Goal: Answer question/provide support: Share knowledge or assist other users

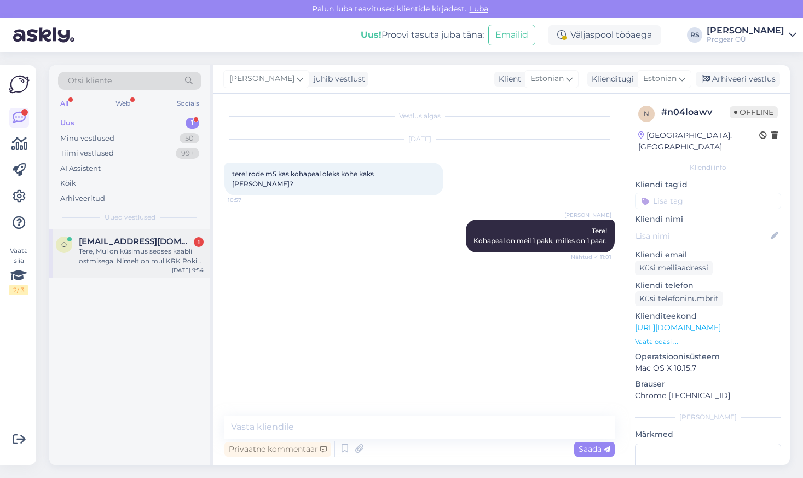
click at [120, 259] on div "Tere, Mul on küsimus seoses kaabli ostmisega. Nimelt on mul KRK Rokit 6 stuudio…" at bounding box center [141, 256] width 125 height 20
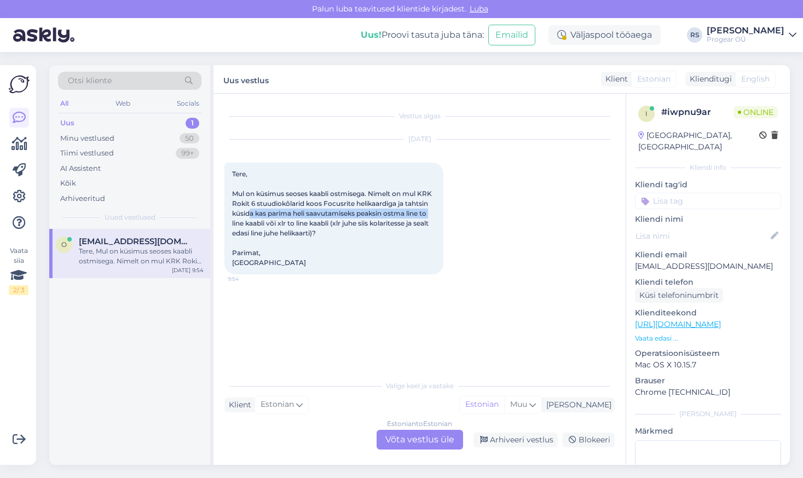
drag, startPoint x: 250, startPoint y: 216, endPoint x: 438, endPoint y: 217, distance: 187.9
click at [438, 217] on div "Tere, Mul on küsimus seoses kaabli ostmisega. Nimelt on mul KRK Rokit 6 stuudio…" at bounding box center [334, 219] width 219 height 112
click at [433, 442] on div "Estonian to Estonian Võta vestlus üle" at bounding box center [420, 440] width 87 height 20
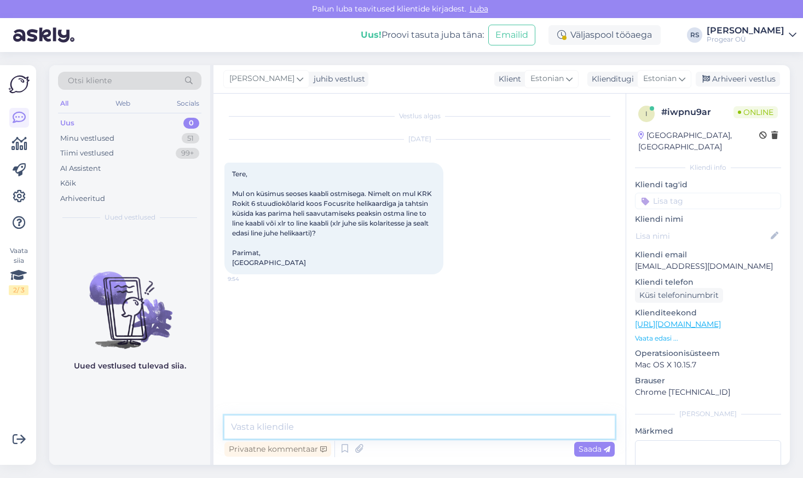
click at [304, 425] on textarea at bounding box center [420, 427] width 390 height 23
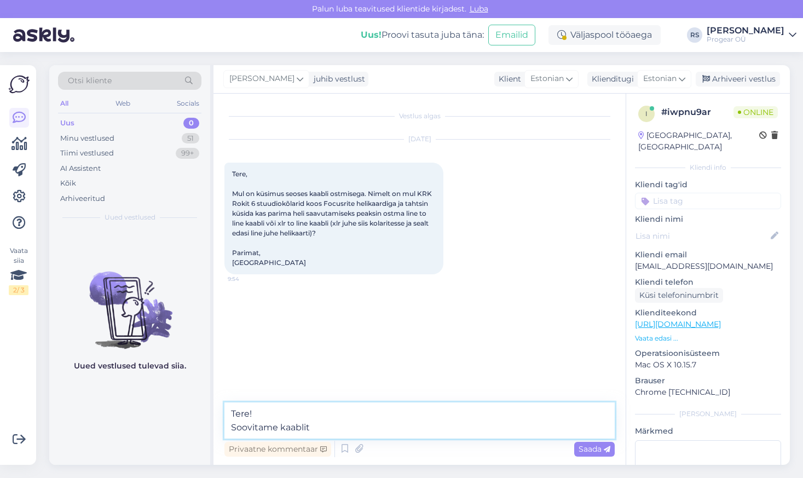
paste textarea "[URL][DOMAIN_NAME][DEMOGRAPHIC_DATA][PERSON_NAME][DEMOGRAPHIC_DATA]"
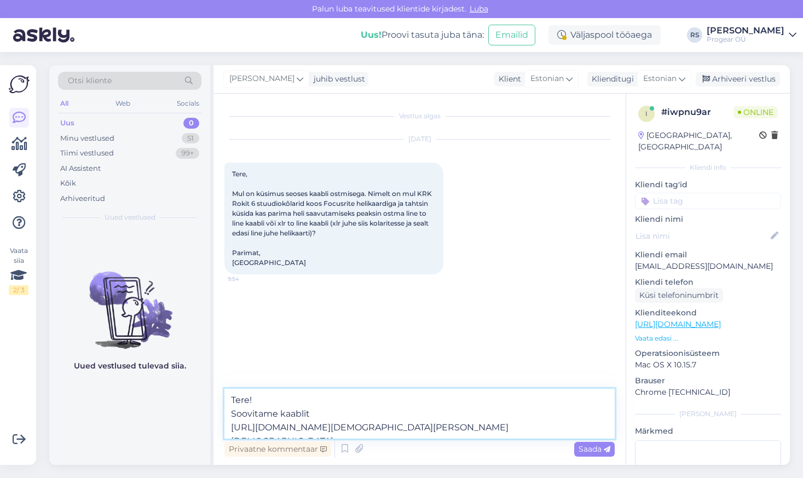
click at [359, 411] on textarea "Tere! Soovitame kaablit [URL][DOMAIN_NAME][DEMOGRAPHIC_DATA][PERSON_NAME][DEMOG…" at bounding box center [420, 414] width 390 height 50
paste textarea "XLR [DEMOGRAPHIC_DATA] - 6.3 mm Jack [DEMOGRAPHIC_DATA] stereo"
click at [547, 427] on textarea "Tere! Soovitame kaablit XLR [DEMOGRAPHIC_DATA] - 6.3 mm [PERSON_NAME] [DEMOGRAP…" at bounding box center [420, 414] width 390 height 50
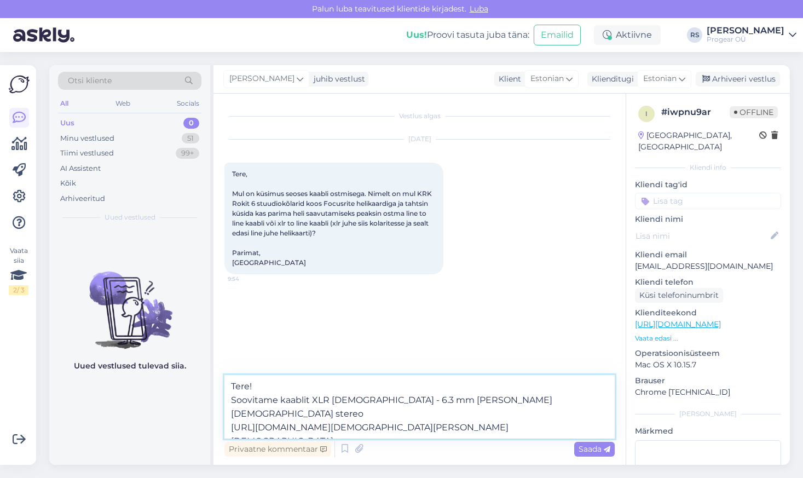
type textarea "Tere! Soovitame kaablit XLR [DEMOGRAPHIC_DATA] - 6.3 mm [PERSON_NAME] [DEMOGRAP…"
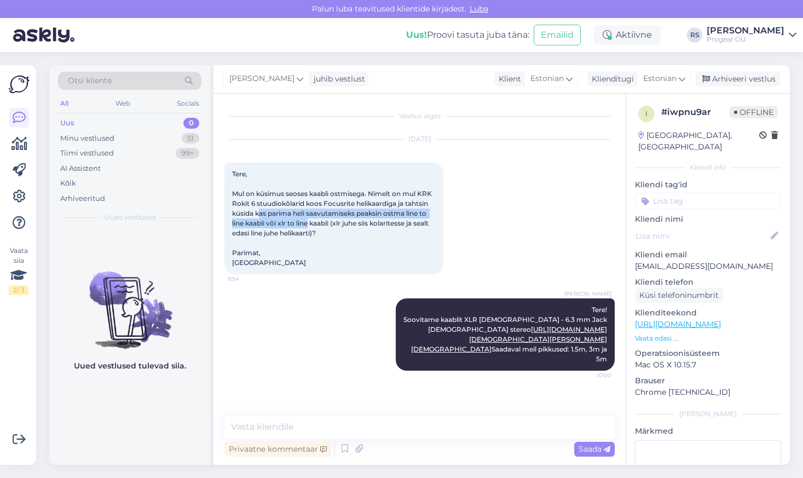
drag, startPoint x: 260, startPoint y: 215, endPoint x: 310, endPoint y: 223, distance: 51.1
click at [310, 223] on span "Tere, Mul on küsimus seoses kaabli ostmisega. Nimelt on mul KRK Rokit 6 stuudio…" at bounding box center [333, 218] width 202 height 97
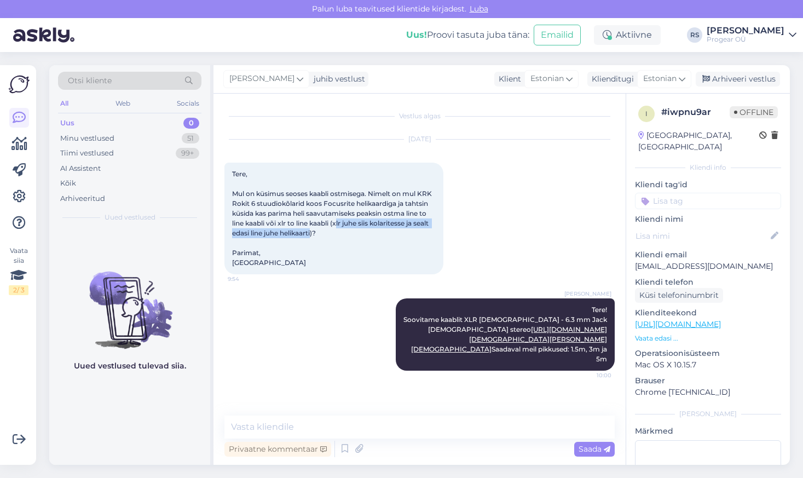
drag, startPoint x: 337, startPoint y: 223, endPoint x: 313, endPoint y: 233, distance: 26.5
click at [313, 233] on span "Tere, Mul on küsimus seoses kaabli ostmisega. Nimelt on mul KRK Rokit 6 stuudio…" at bounding box center [333, 218] width 202 height 97
click at [328, 201] on span "Tere, Mul on küsimus seoses kaabli ostmisega. Nimelt on mul KRK Rokit 6 stuudio…" at bounding box center [333, 218] width 202 height 97
drag, startPoint x: 422, startPoint y: 193, endPoint x: 254, endPoint y: 203, distance: 168.4
click at [254, 203] on span "Tere, Mul on küsimus seoses kaabli ostmisega. Nimelt on mul KRK Rokit 6 stuudio…" at bounding box center [333, 218] width 202 height 97
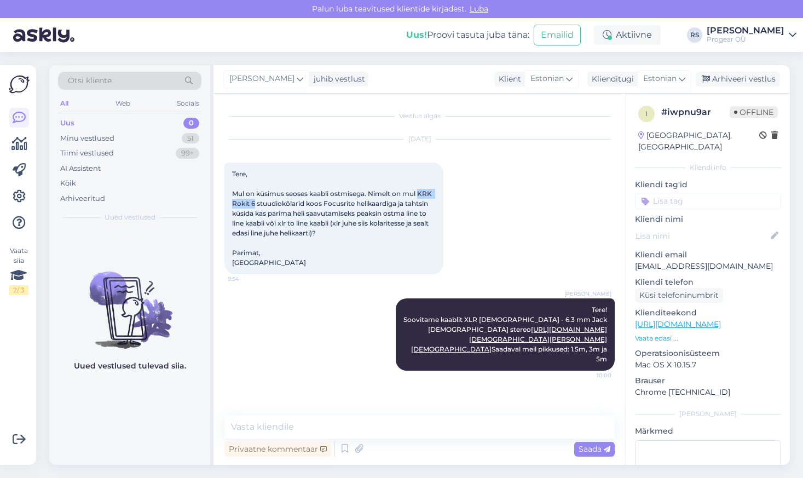
copy span "KRK Rokit 6"
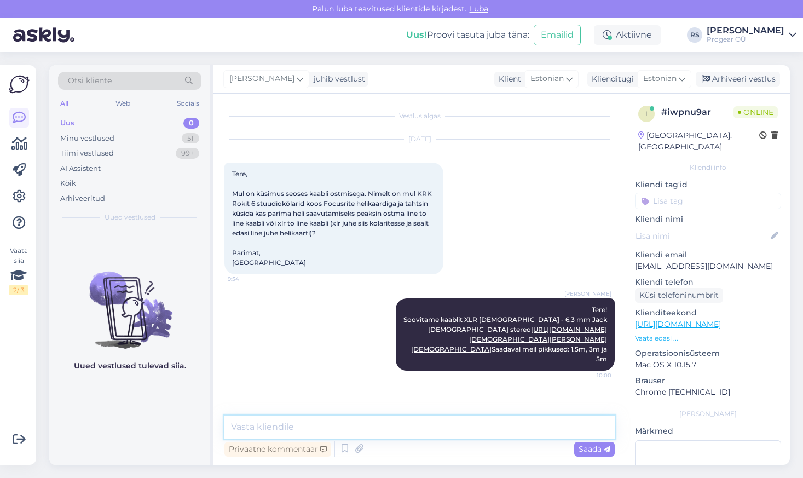
click at [317, 429] on textarea at bounding box center [420, 427] width 390 height 23
click at [336, 424] on textarea at bounding box center [420, 427] width 390 height 23
paste textarea "Procab [PERSON_NAME] [DEMOGRAPHIC_DATA] stereo - [PERSON_NAME] [DEMOGRAPHIC_DAT…"
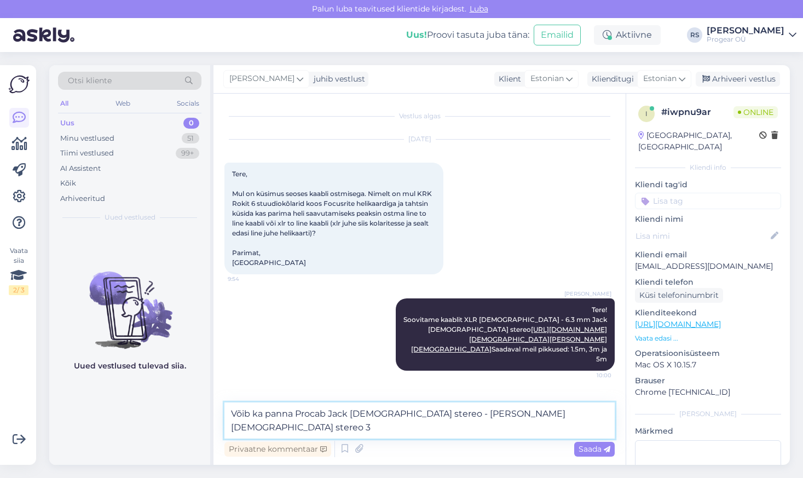
paste textarea "[URL][DOMAIN_NAME][DEMOGRAPHIC_DATA][DEMOGRAPHIC_DATA]"
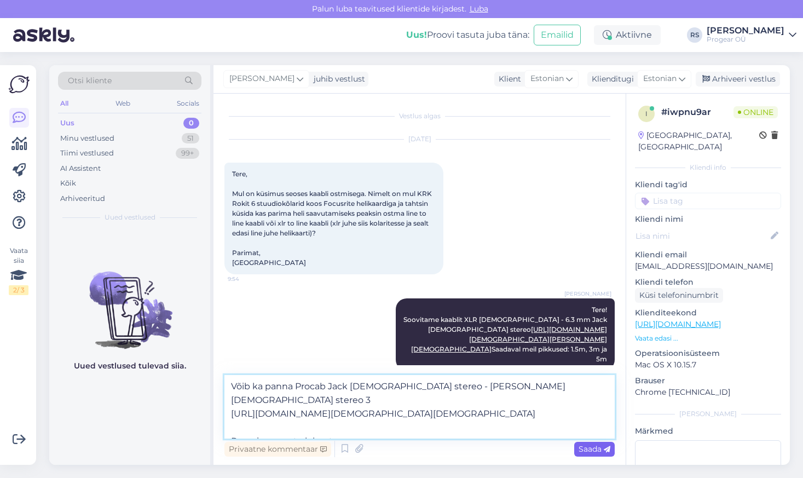
type textarea "Võib ka panna Procab Jack [DEMOGRAPHIC_DATA] stereo - [PERSON_NAME] [DEMOGRAPHI…"
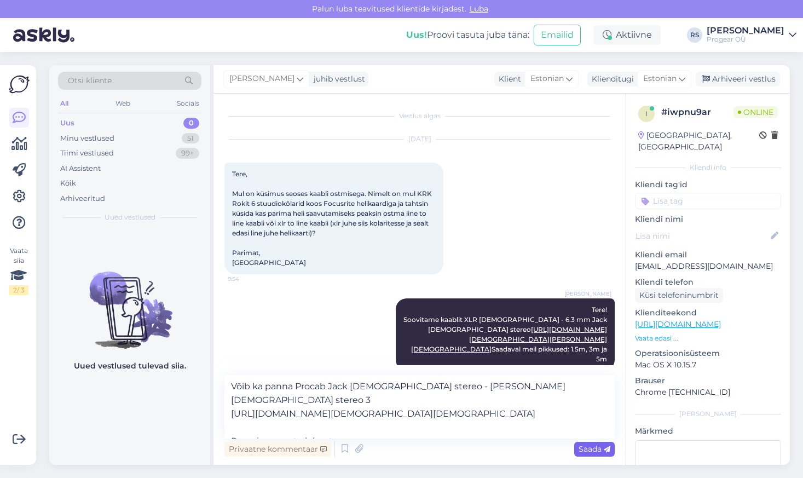
click at [591, 450] on span "Saada" at bounding box center [595, 449] width 32 height 10
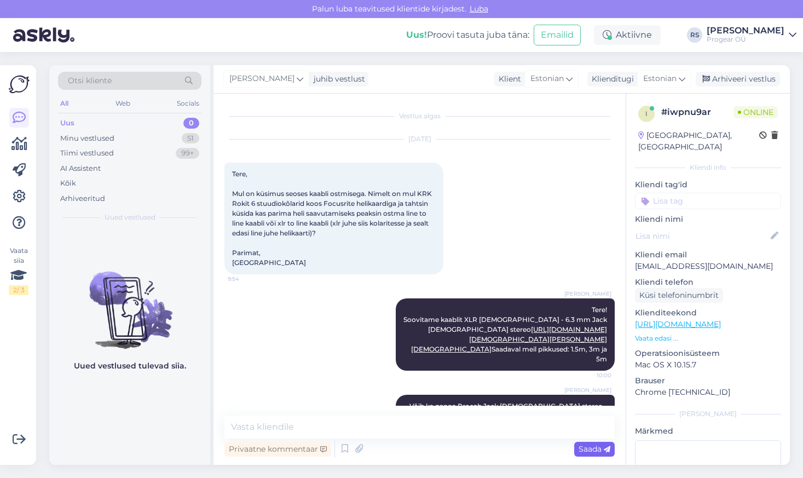
scroll to position [54, 0]
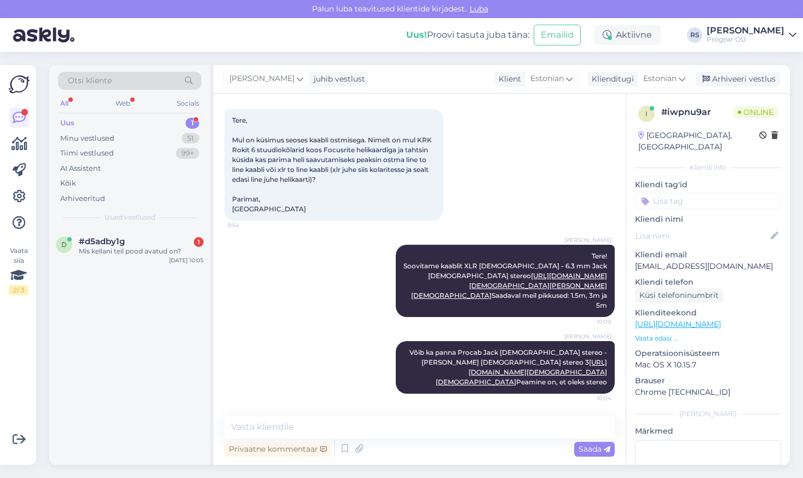
click at [78, 122] on div "Uus 1" at bounding box center [129, 123] width 143 height 15
click at [122, 246] on span "#d5adby1g" at bounding box center [102, 242] width 46 height 10
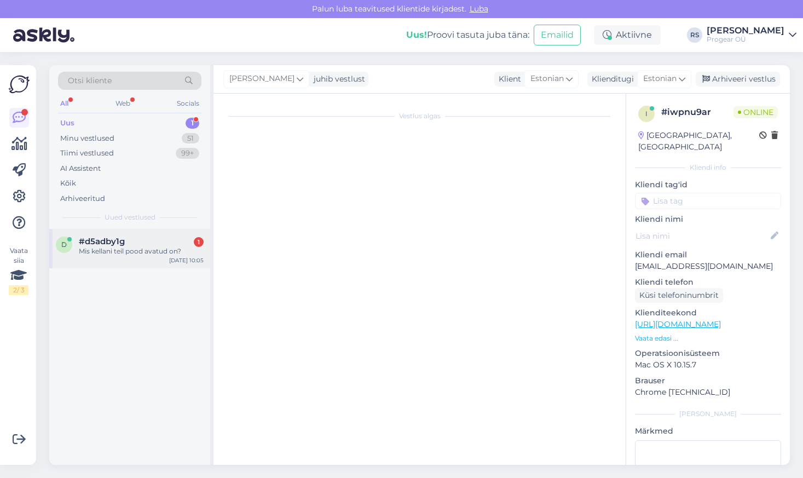
scroll to position [0, 0]
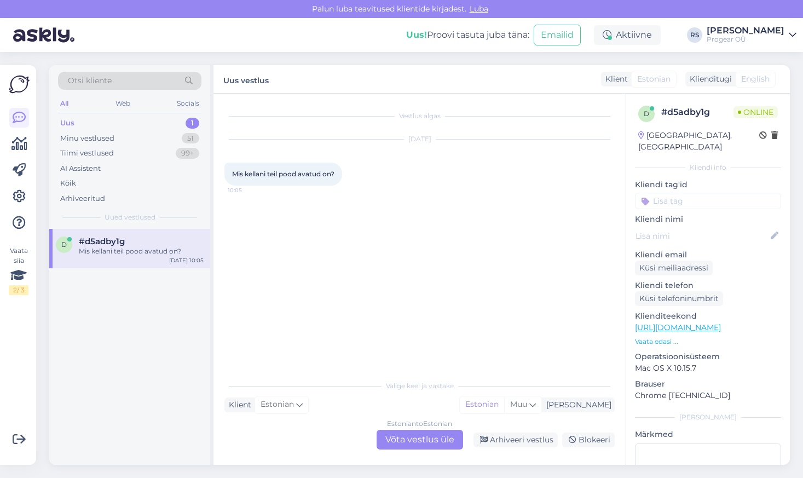
click at [422, 441] on div "Estonian to Estonian Võta vestlus üle" at bounding box center [420, 440] width 87 height 20
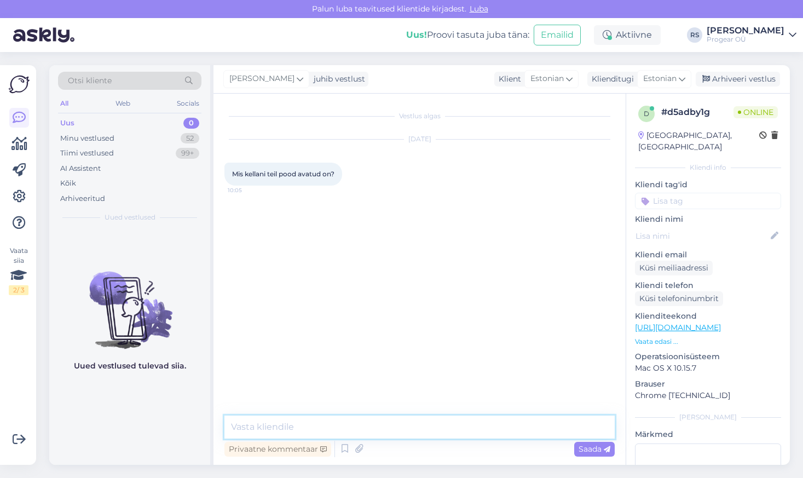
click at [365, 423] on textarea at bounding box center [420, 427] width 390 height 23
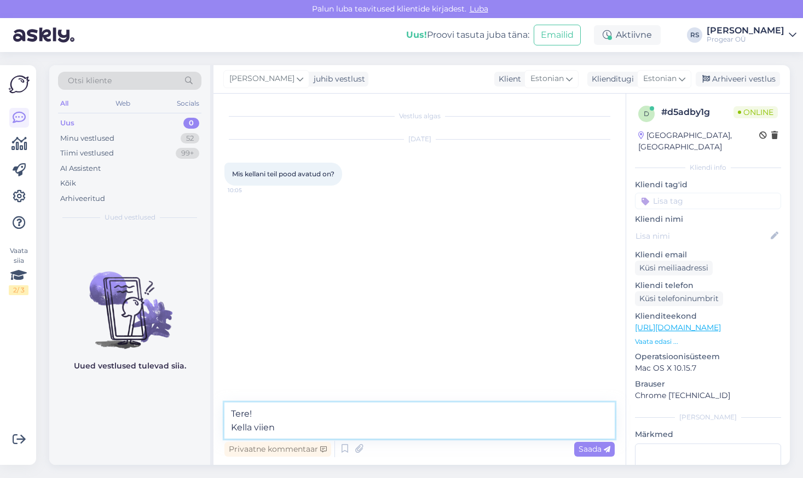
type textarea "Tere! Kella viieni"
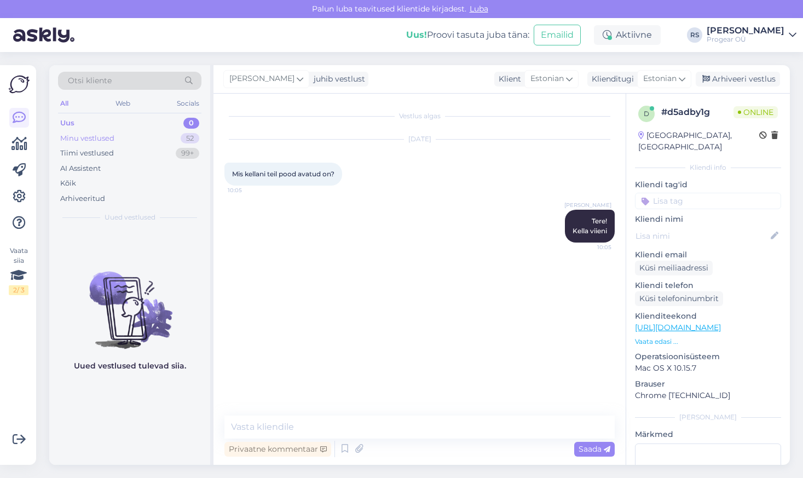
click at [100, 138] on div "Minu vestlused" at bounding box center [87, 138] width 54 height 11
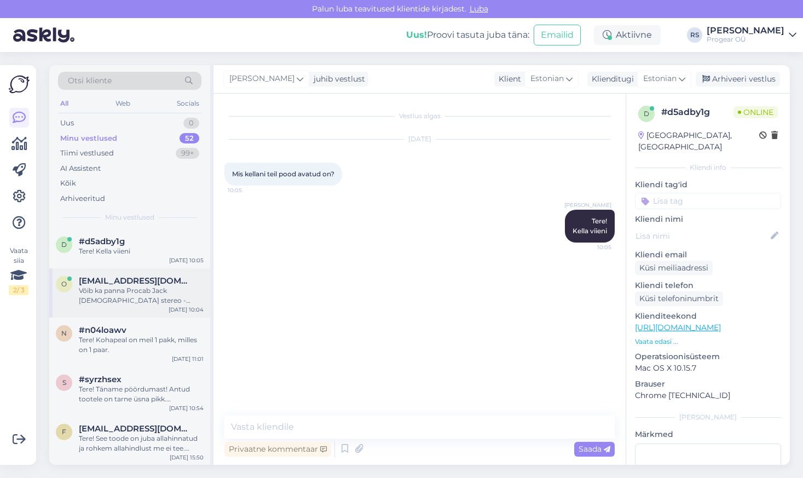
click at [134, 295] on div "Võib ka panna Procab Jack [DEMOGRAPHIC_DATA] stereo - [PERSON_NAME] [DEMOGRAPHI…" at bounding box center [141, 296] width 125 height 20
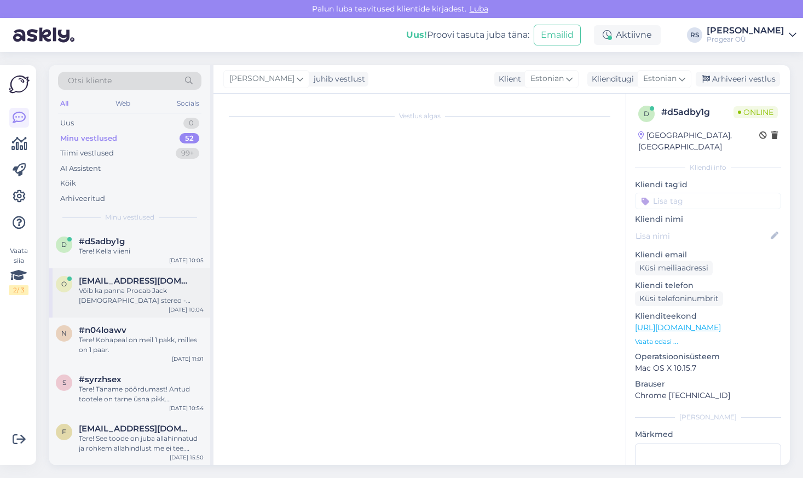
scroll to position [54, 0]
